Goal: Navigation & Orientation: Find specific page/section

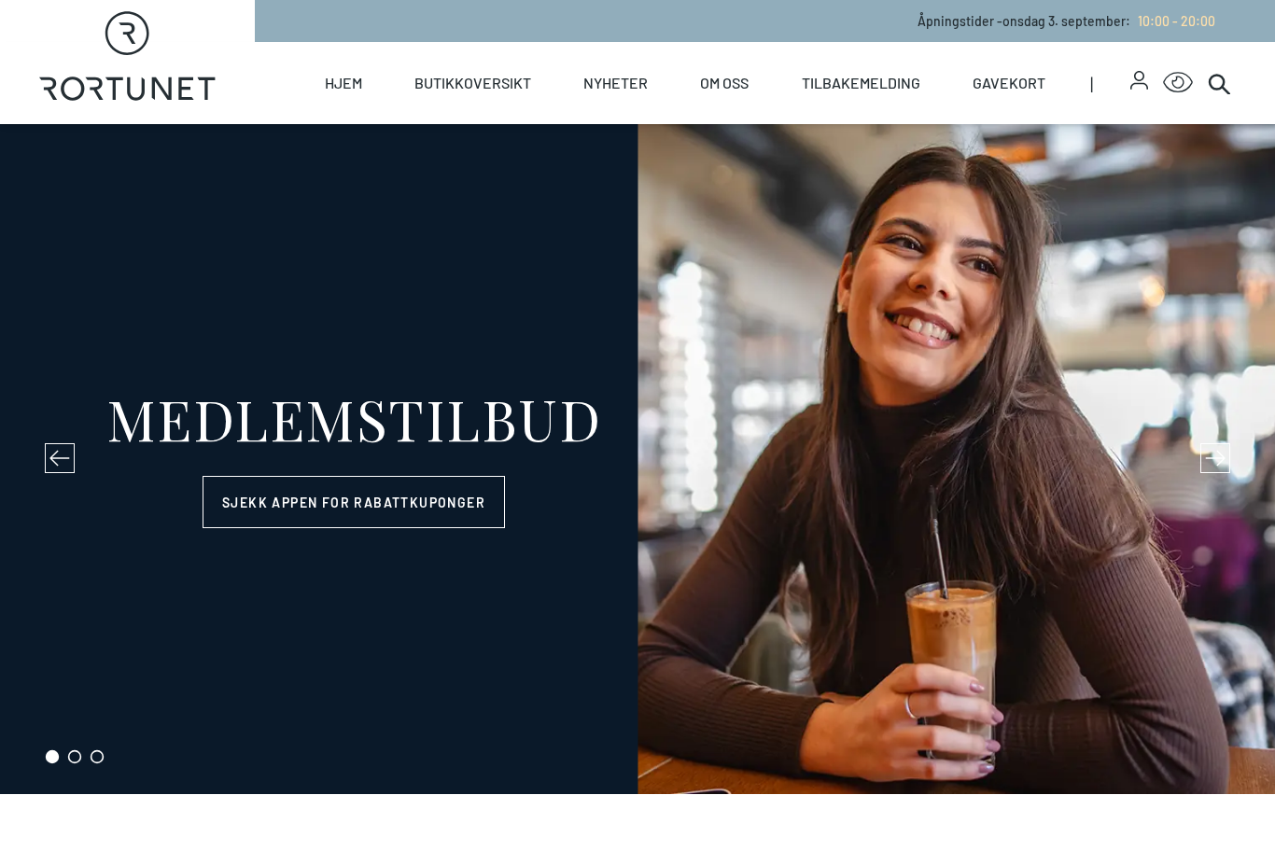
select select "NO"
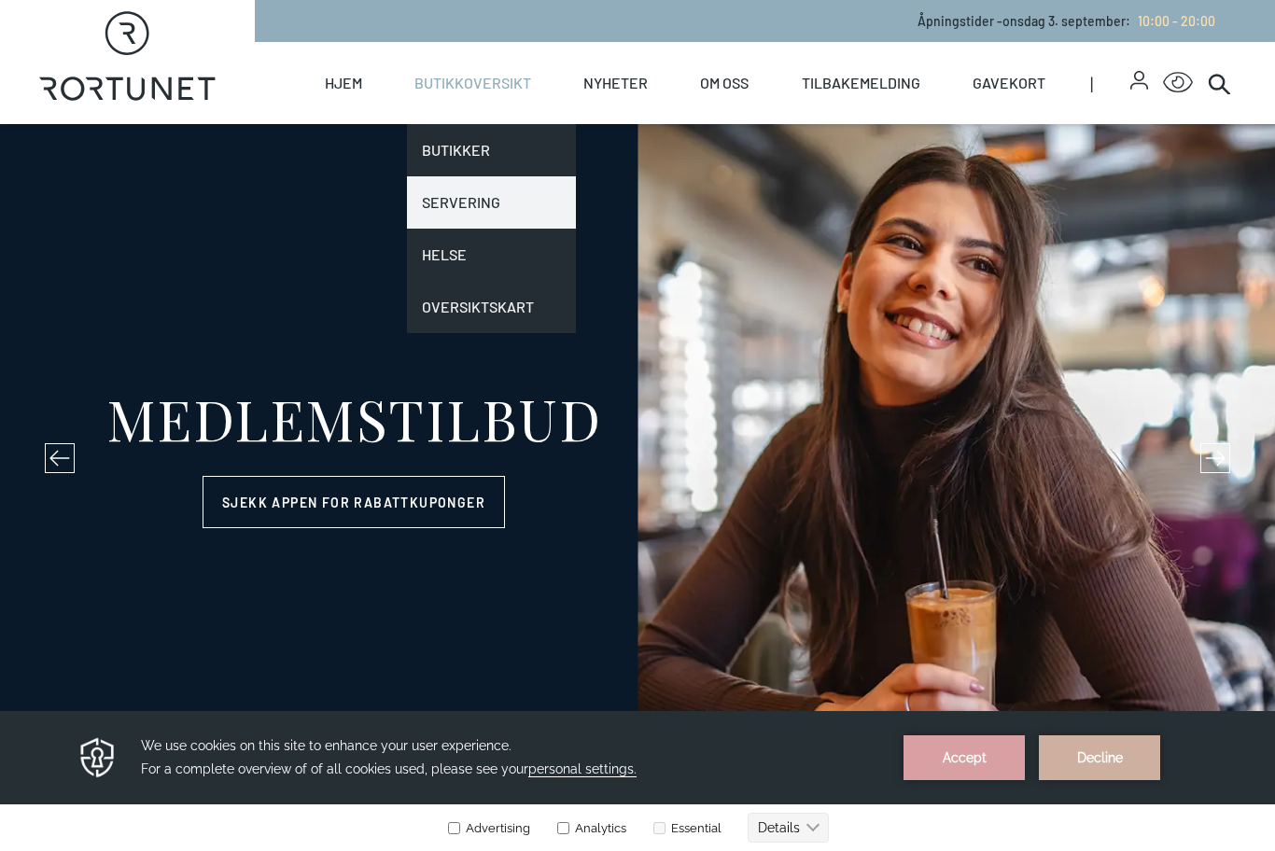
click at [497, 193] on link "Servering" at bounding box center [491, 202] width 169 height 52
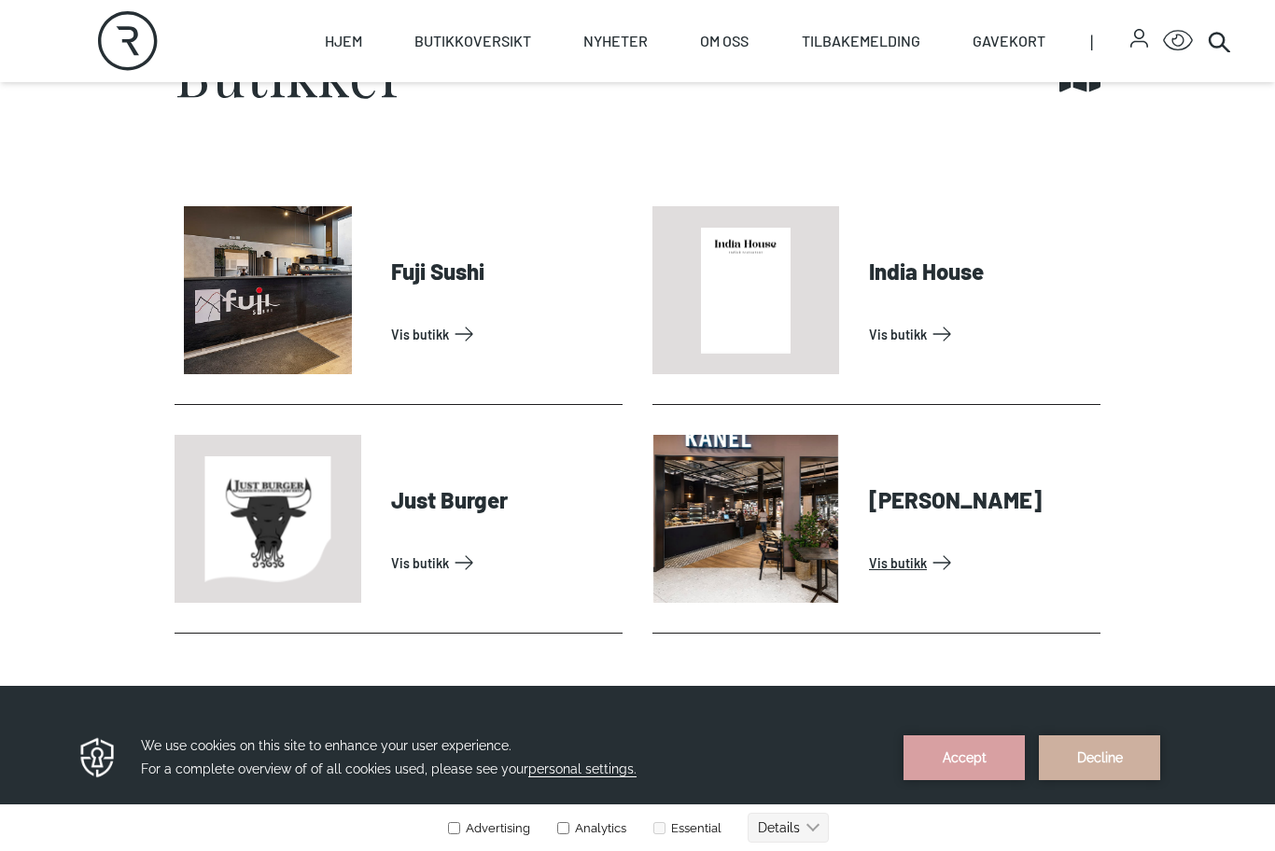
scroll to position [713, 0]
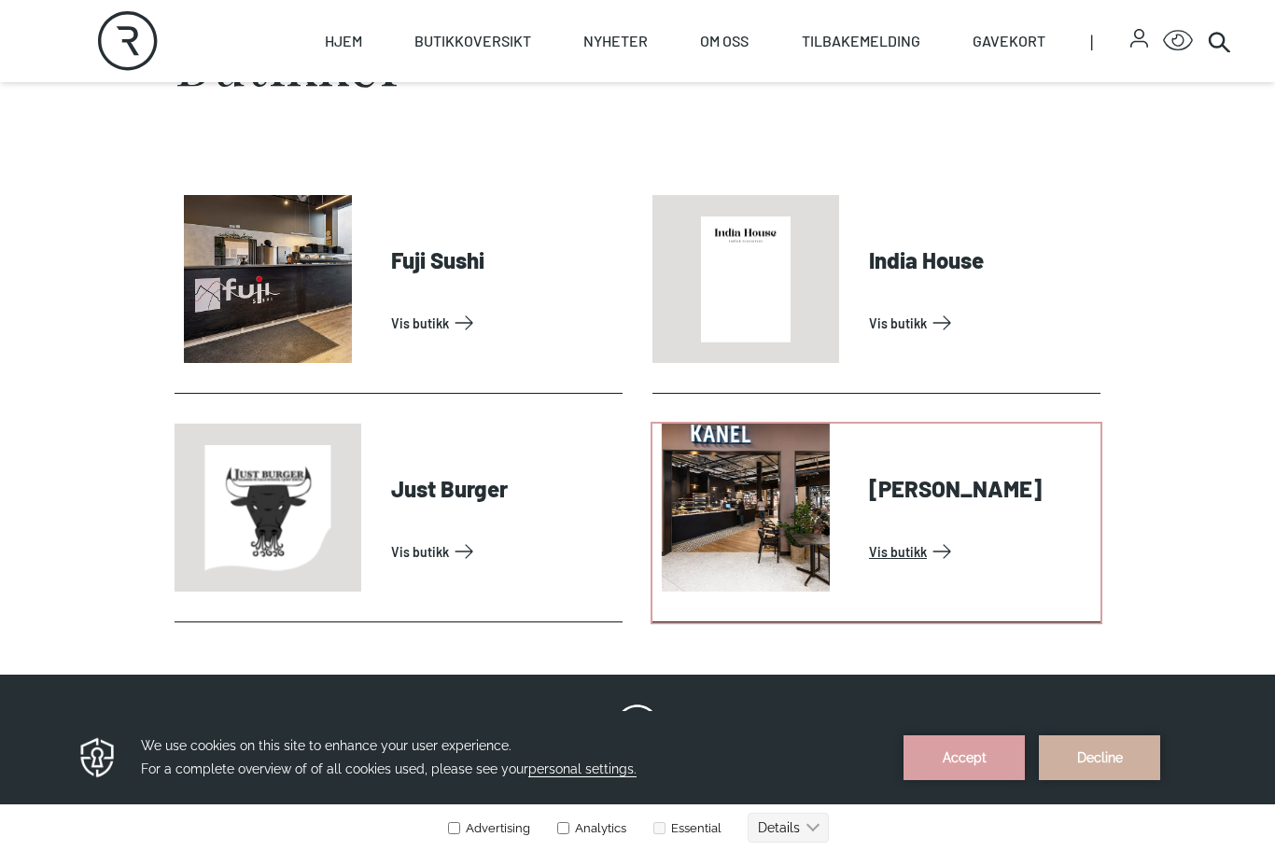
click at [869, 553] on link "Vis butikk" at bounding box center [981, 552] width 224 height 30
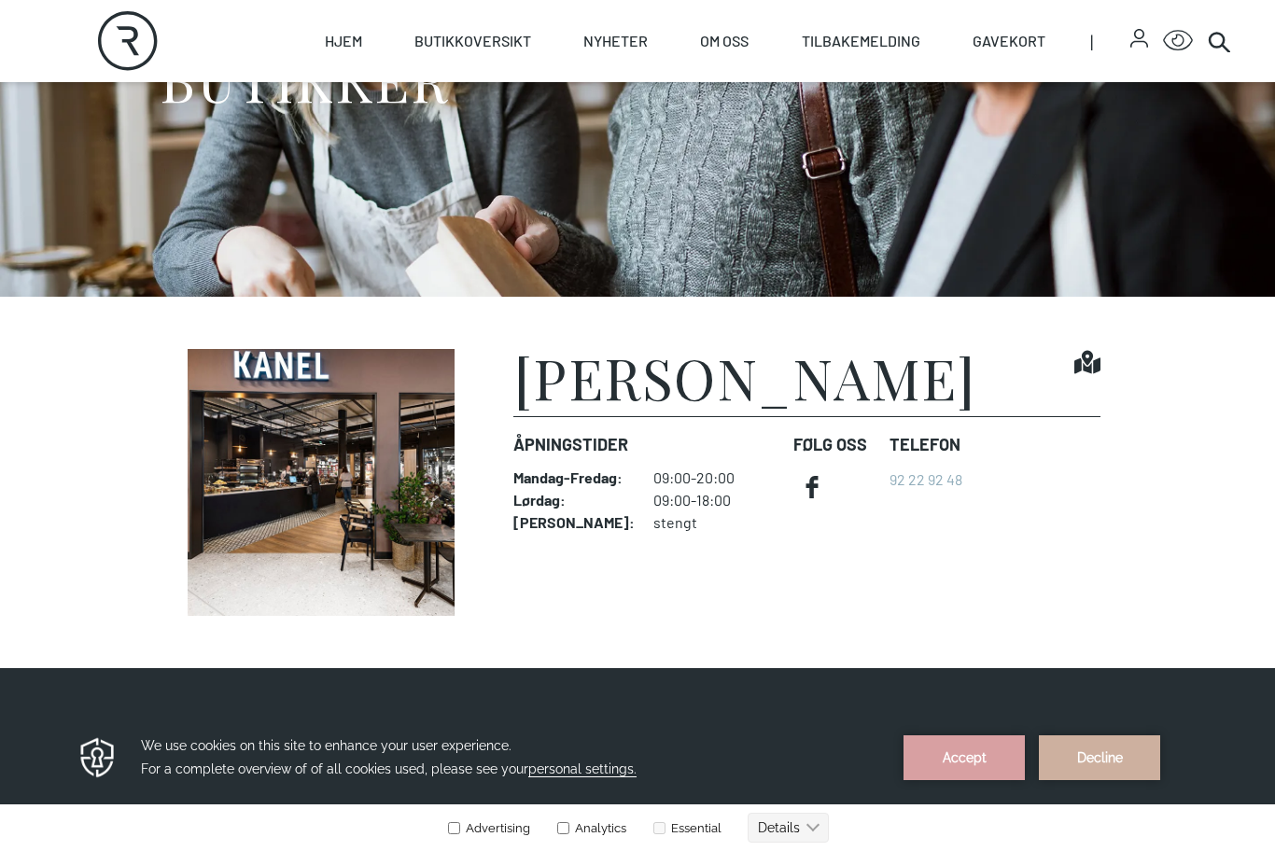
scroll to position [306, 0]
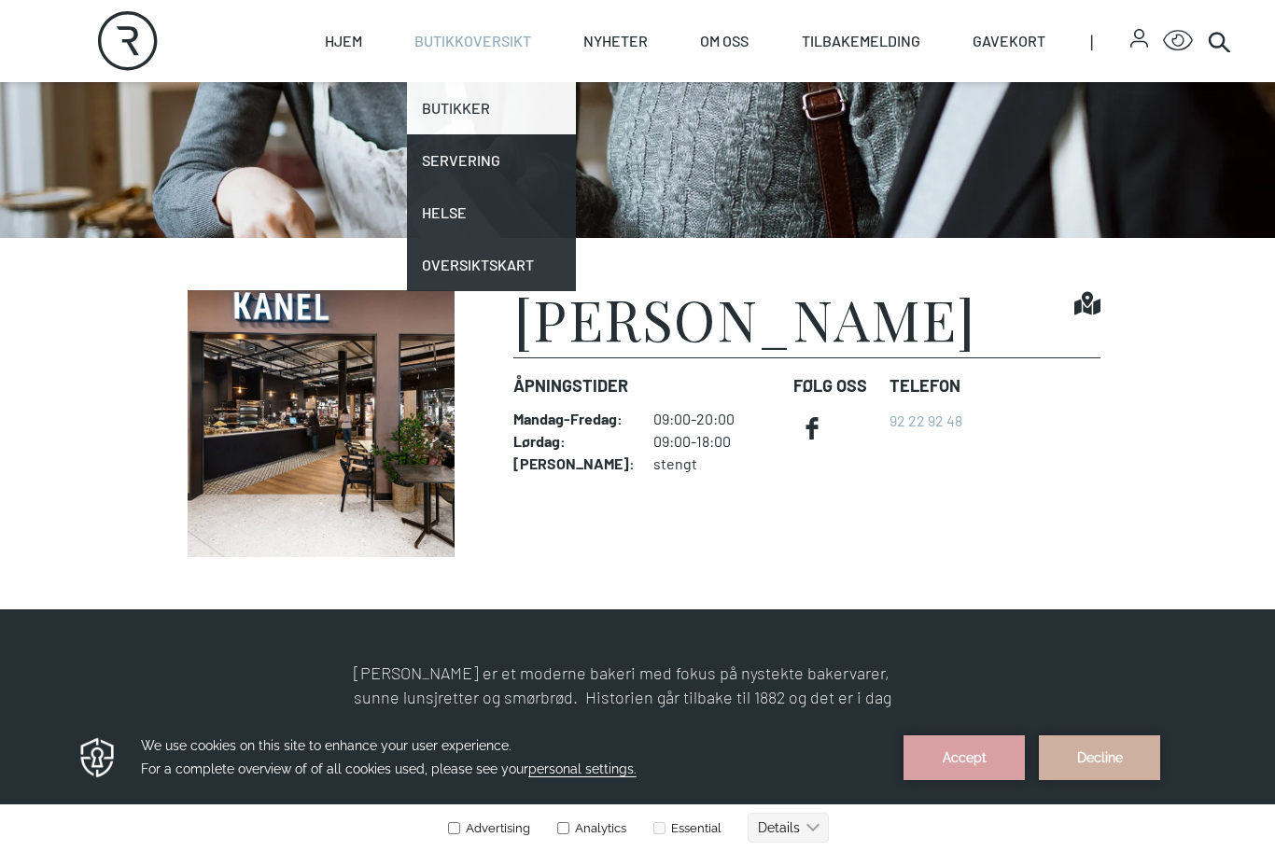
click at [476, 115] on link "Butikker" at bounding box center [491, 108] width 169 height 52
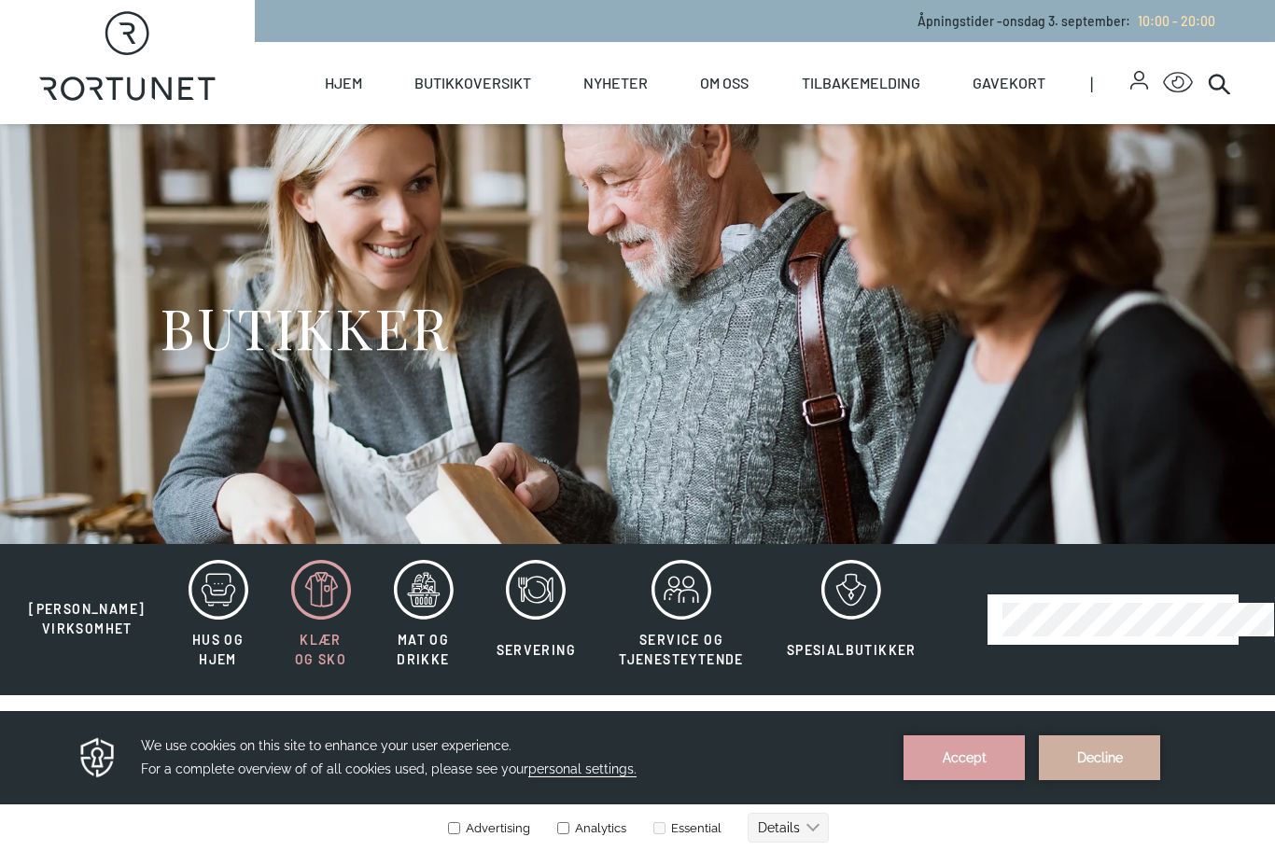
click at [302, 593] on icon at bounding box center [321, 590] width 60 height 60
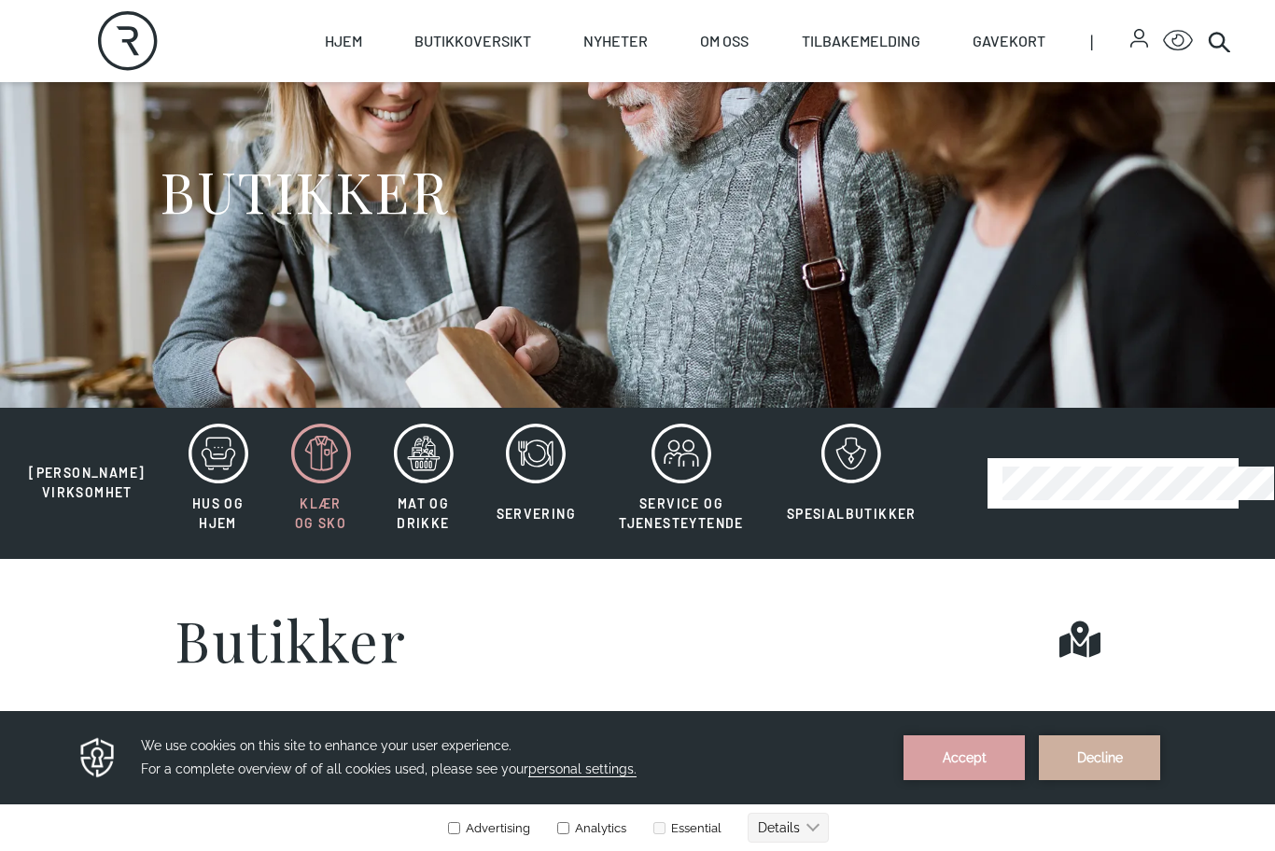
scroll to position [181, 0]
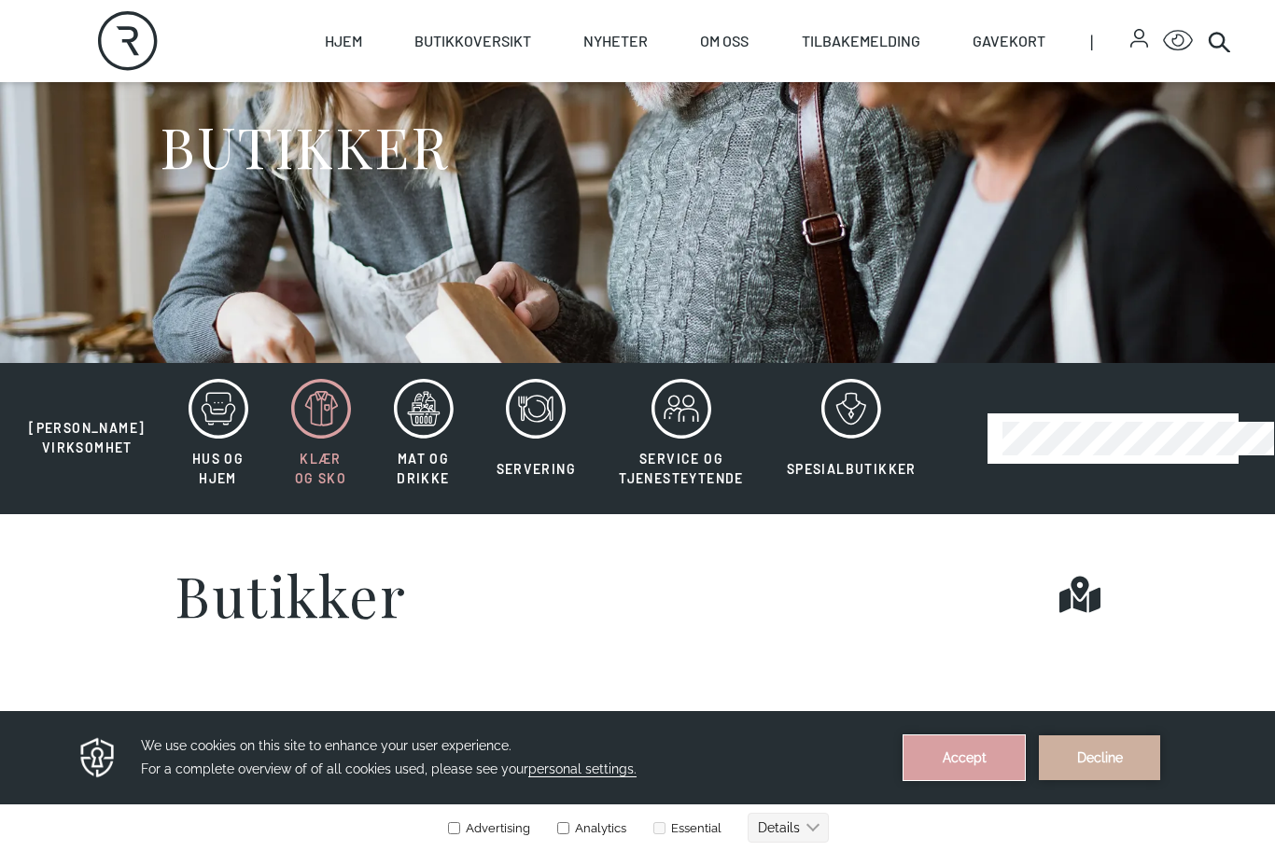
click at [916, 777] on button "Accept" at bounding box center [964, 758] width 121 height 45
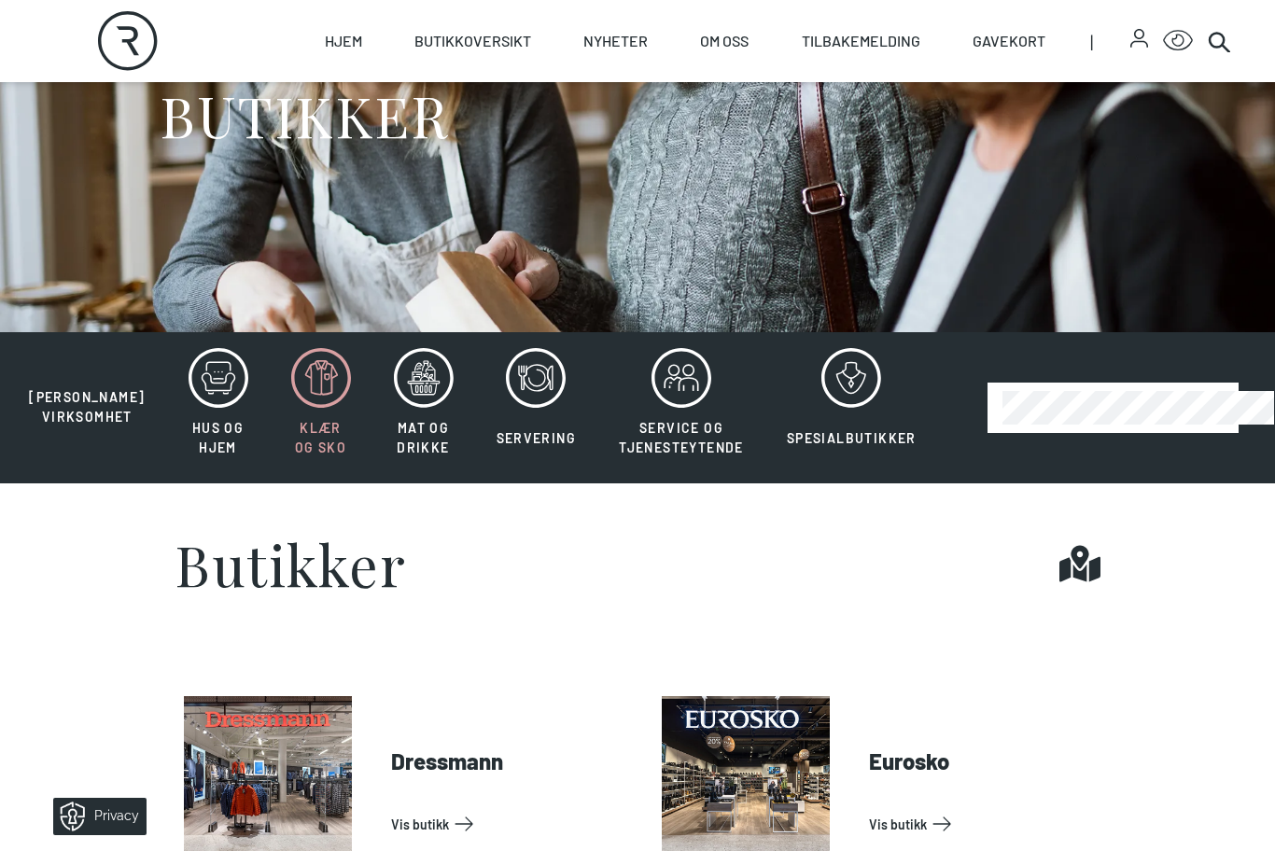
scroll to position [213, 0]
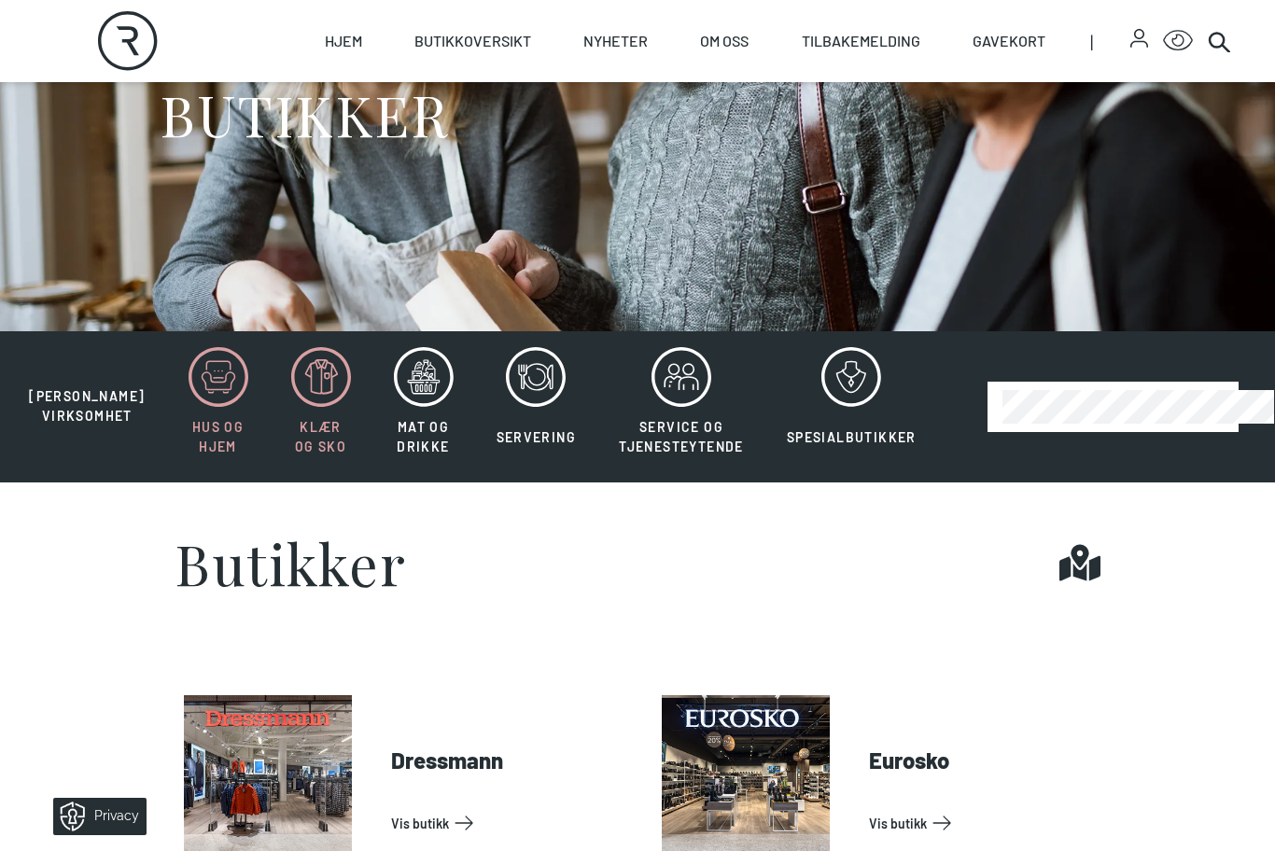
click at [203, 387] on icon at bounding box center [219, 377] width 60 height 60
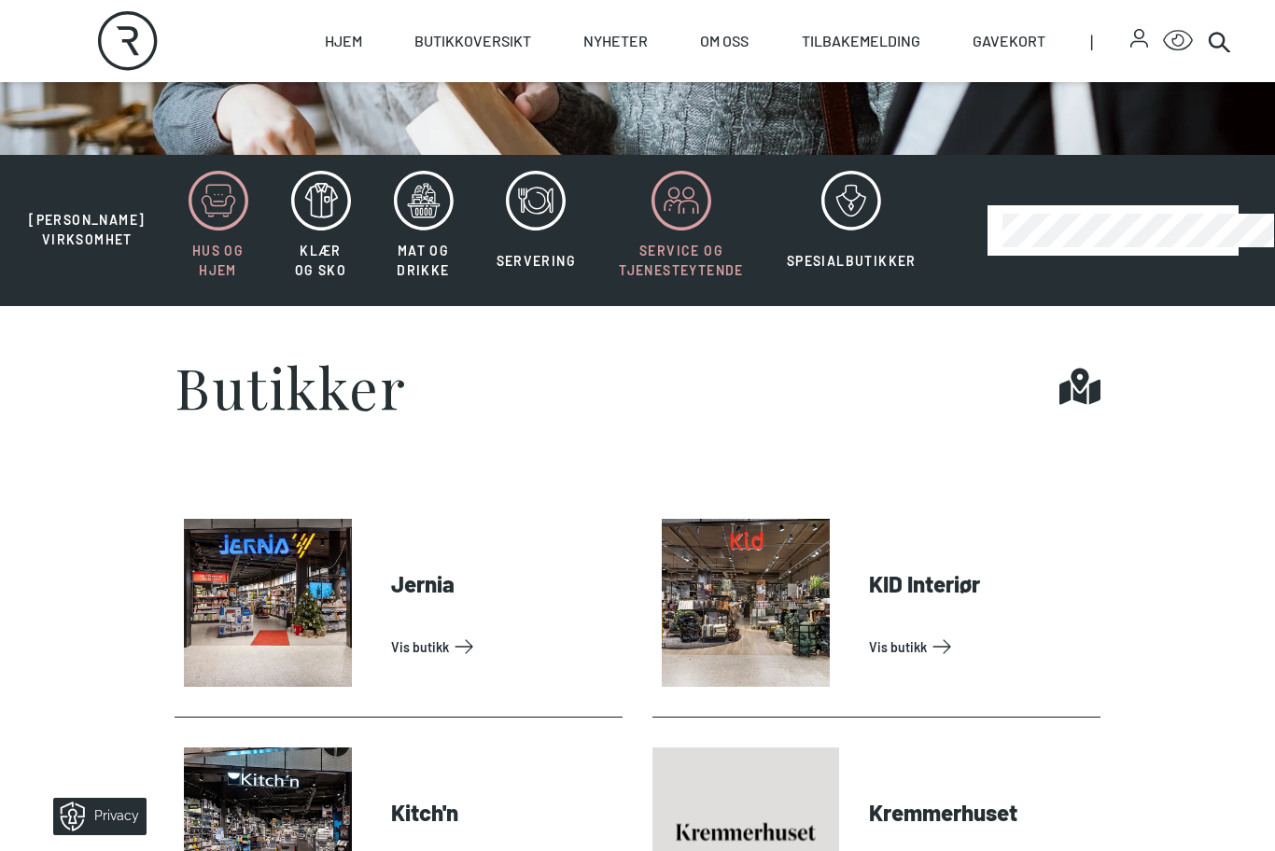
scroll to position [385, 0]
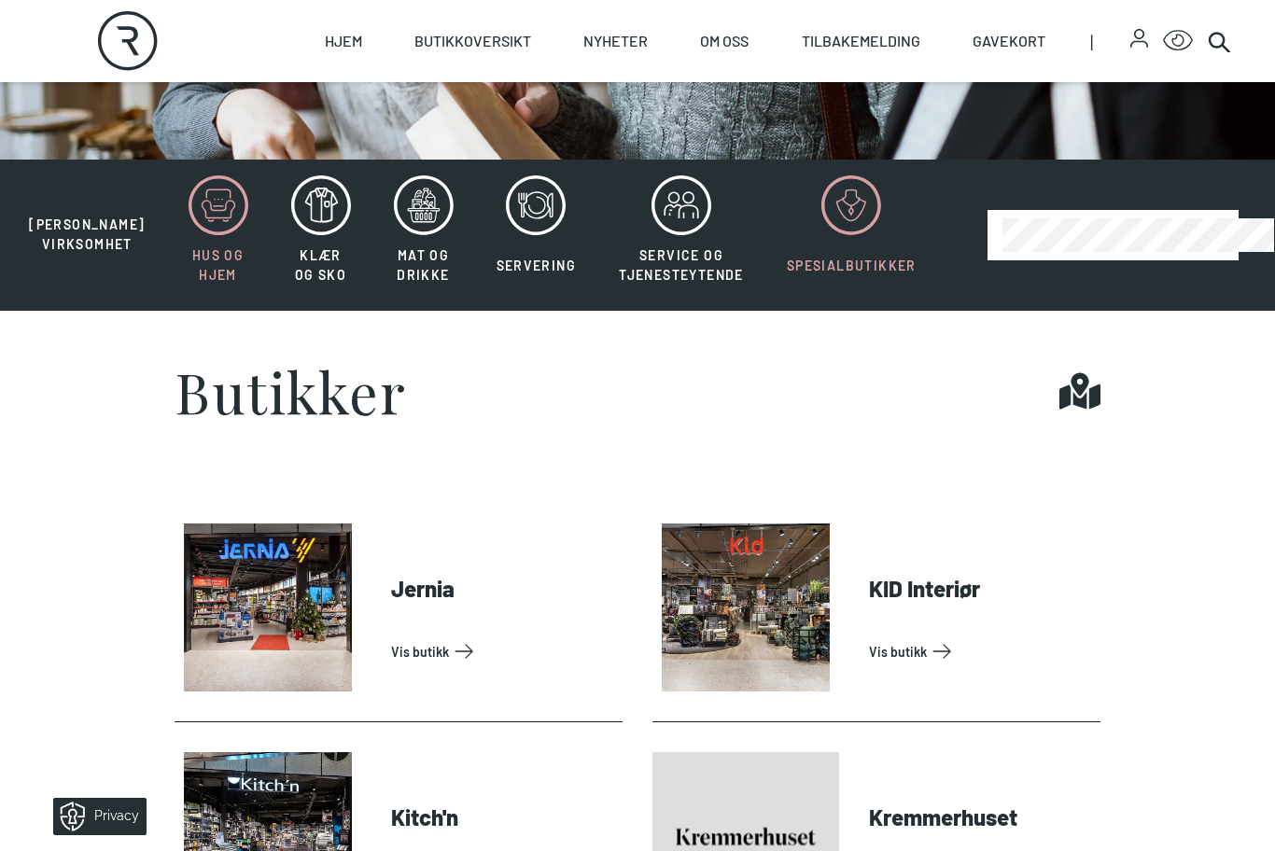
click at [833, 235] on button "Spesialbutikker" at bounding box center [851, 235] width 169 height 121
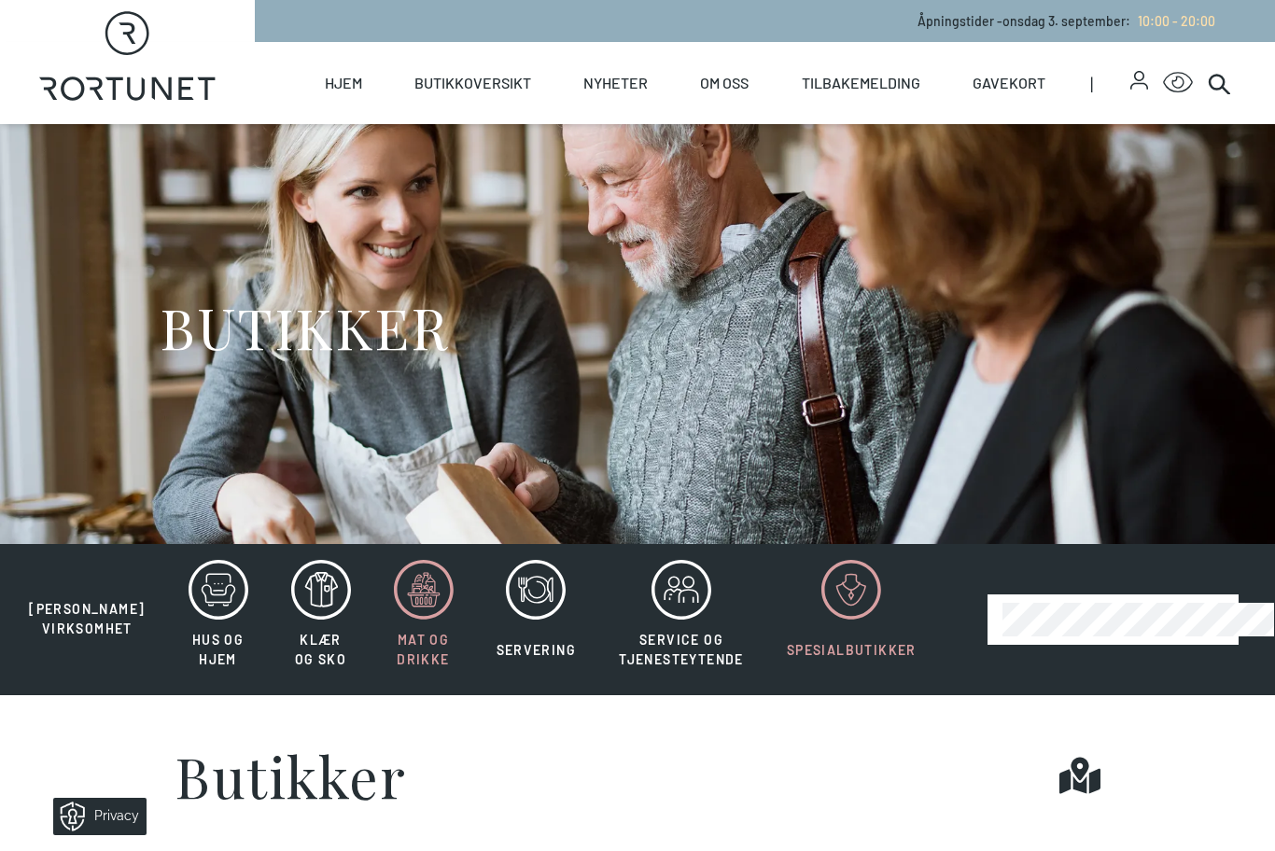
click at [416, 640] on span "Mat og drikke" at bounding box center [423, 649] width 52 height 35
click at [212, 620] on button "Hus og hjem" at bounding box center [218, 619] width 99 height 121
